Goal: Task Accomplishment & Management: Manage account settings

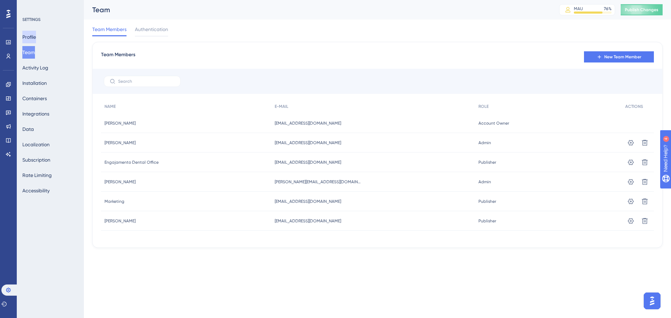
click at [30, 38] on button "Profile" at bounding box center [29, 37] width 14 height 13
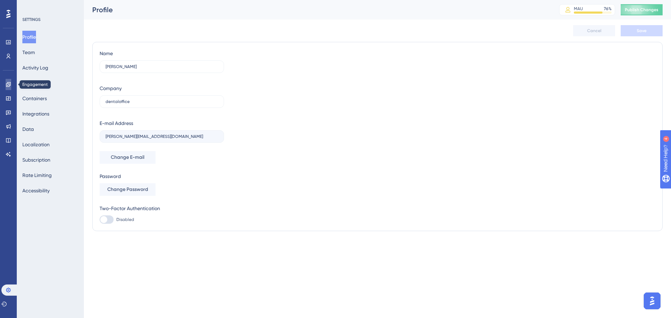
click at [7, 85] on icon at bounding box center [8, 84] width 5 height 5
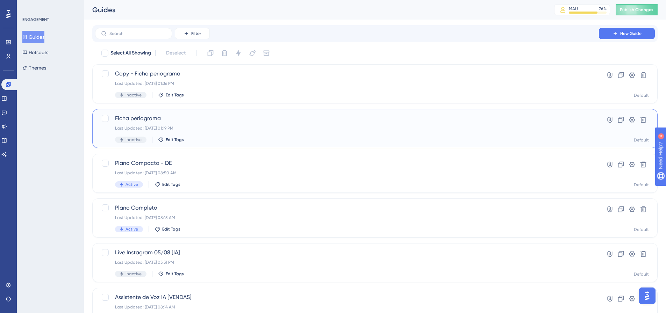
click at [253, 131] on div "Last Updated: 20 de ago. de 2025 01:19 PM" at bounding box center [347, 128] width 464 height 6
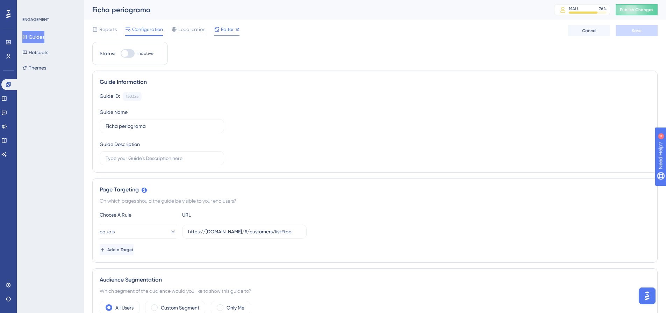
click at [218, 30] on icon at bounding box center [217, 30] width 6 height 6
